Goal: Transaction & Acquisition: Purchase product/service

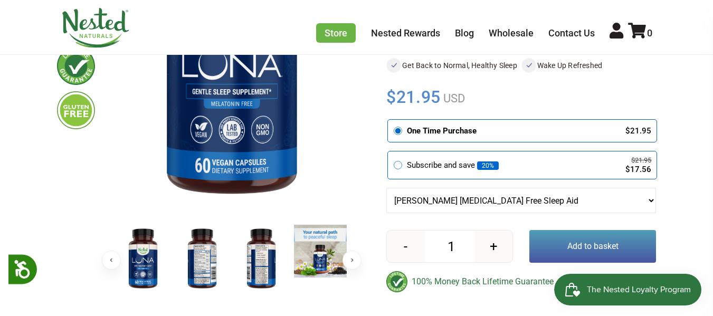
scroll to position [228, 0]
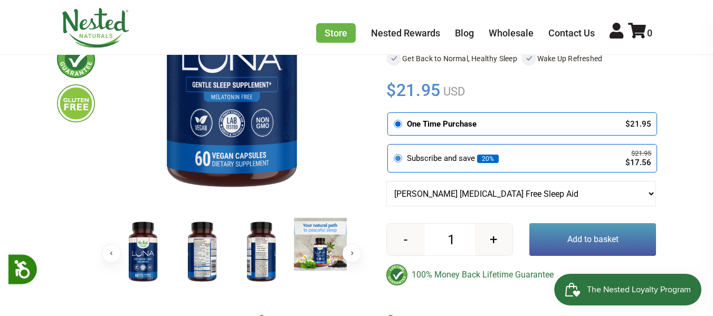
click at [396, 156] on circle at bounding box center [398, 159] width 6 height 6
click at [391, 146] on input "radio" at bounding box center [391, 146] width 0 height 0
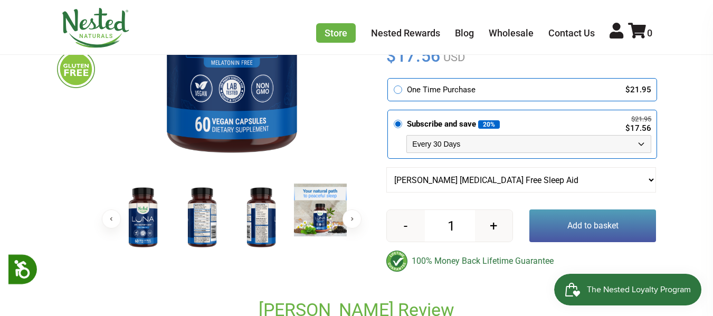
scroll to position [276, 0]
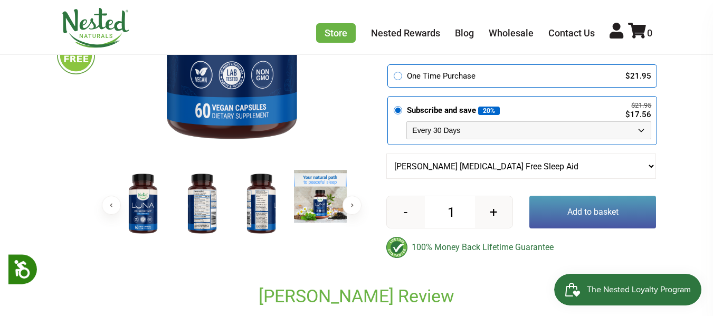
click at [636, 121] on select "Every 30 Days Every 60 Days Every 90 Days" at bounding box center [529, 130] width 245 height 18
select select "1129873487"
click at [407, 121] on select "Every 30 Days Every 60 Days Every 90 Days" at bounding box center [529, 130] width 245 height 18
click at [488, 196] on button "+" at bounding box center [493, 212] width 37 height 32
type input "2"
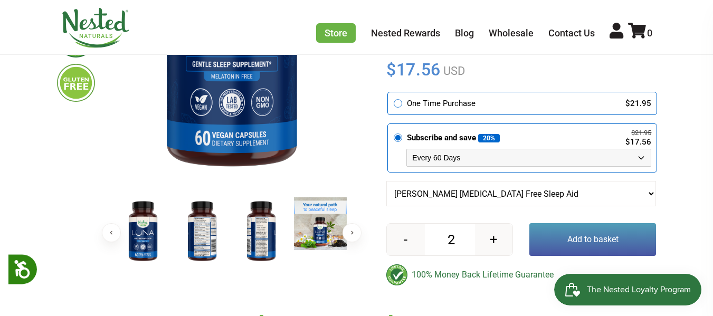
scroll to position [255, 0]
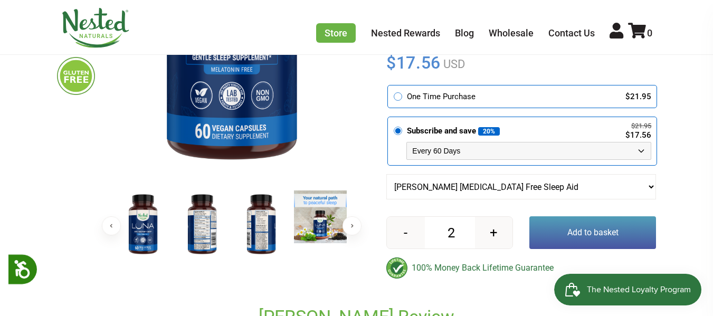
click at [634, 142] on select "Every 30 Days Every 60 Days Every 90 Days" at bounding box center [529, 151] width 245 height 18
select select "1129906255"
click at [407, 142] on select "Every 30 Days Every 60 Days Every 90 Days" at bounding box center [529, 151] width 245 height 18
click at [626, 216] on button "Add to basket" at bounding box center [593, 232] width 127 height 33
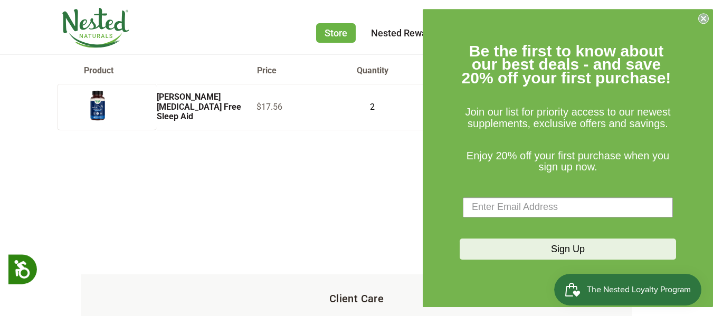
scroll to position [107, 0]
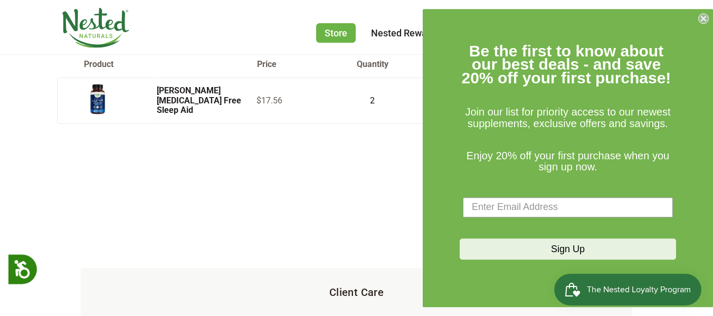
click at [703, 18] on circle "Close dialog" at bounding box center [704, 18] width 10 height 10
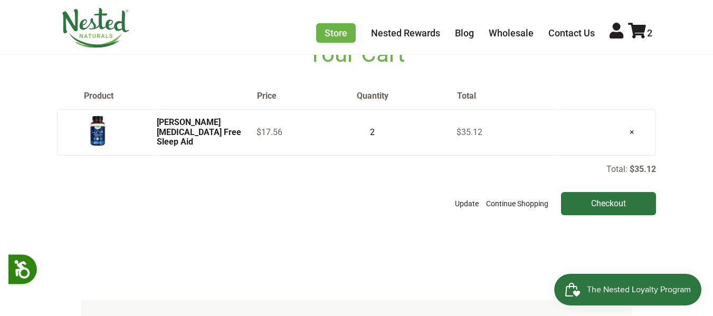
scroll to position [84, 0]
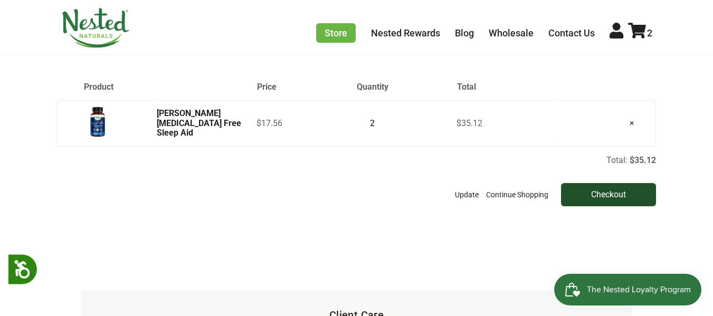
click at [592, 206] on input "Checkout" at bounding box center [608, 194] width 95 height 23
